Goal: Task Accomplishment & Management: Use online tool/utility

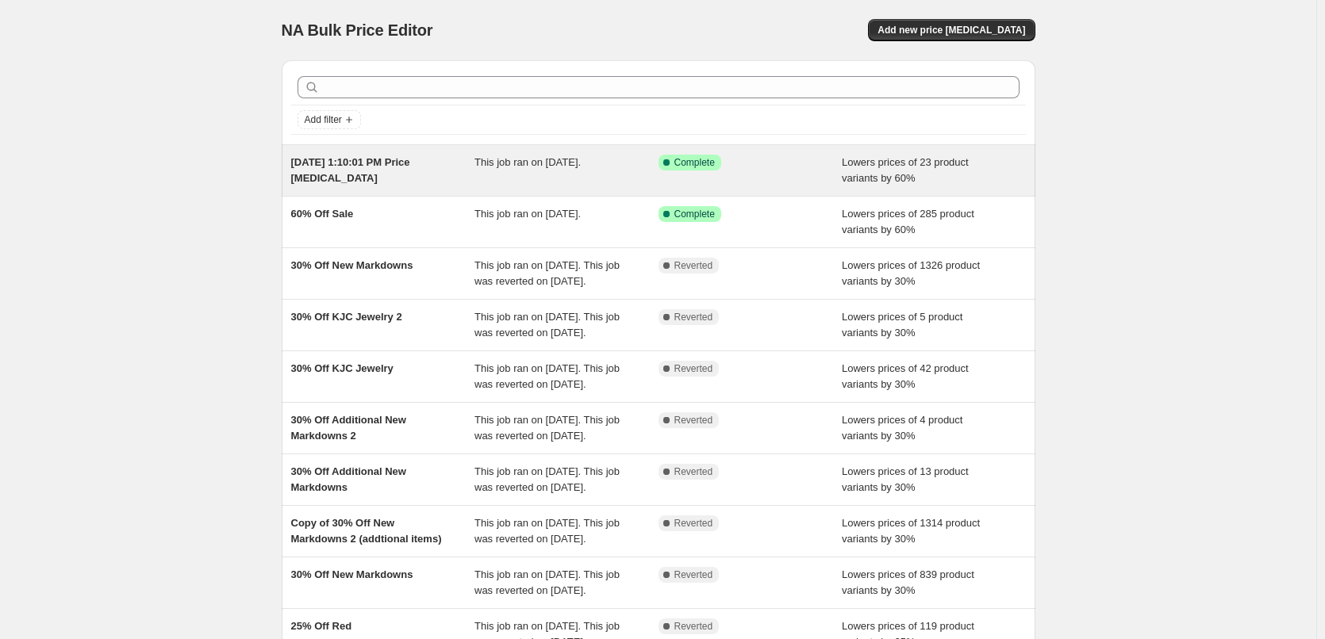
click at [339, 175] on span "[DATE] 1:10:01 PM Price [MEDICAL_DATA]" at bounding box center [350, 170] width 119 height 28
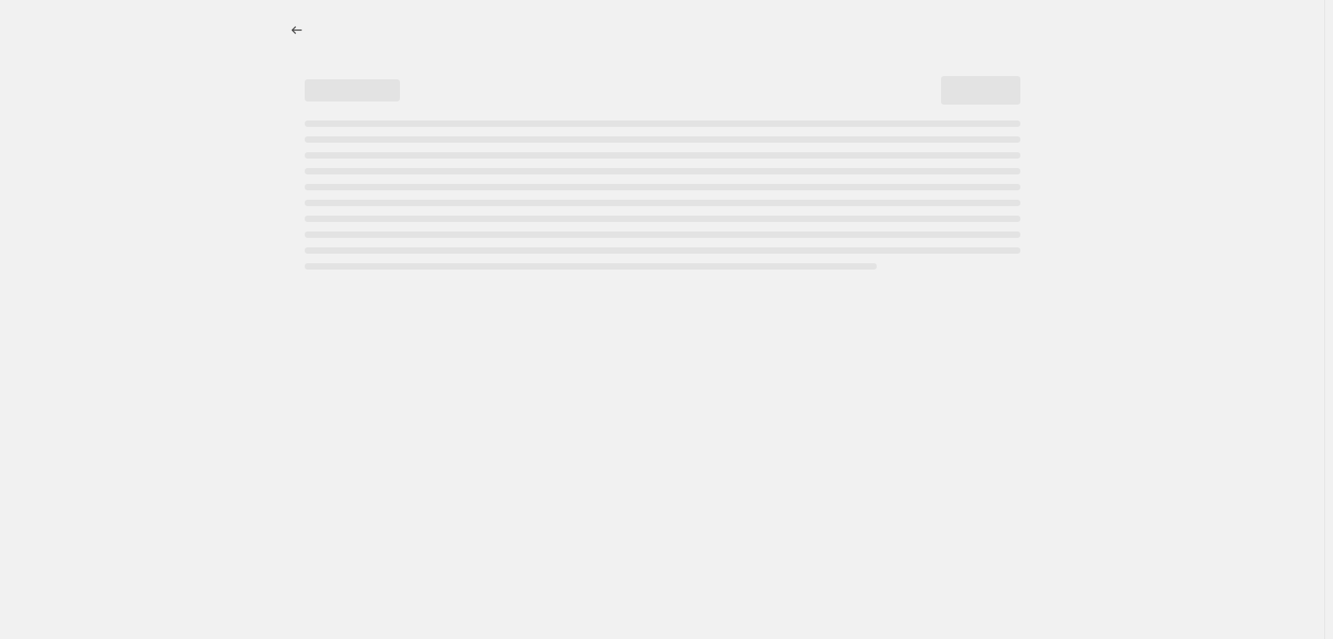
select select "percentage"
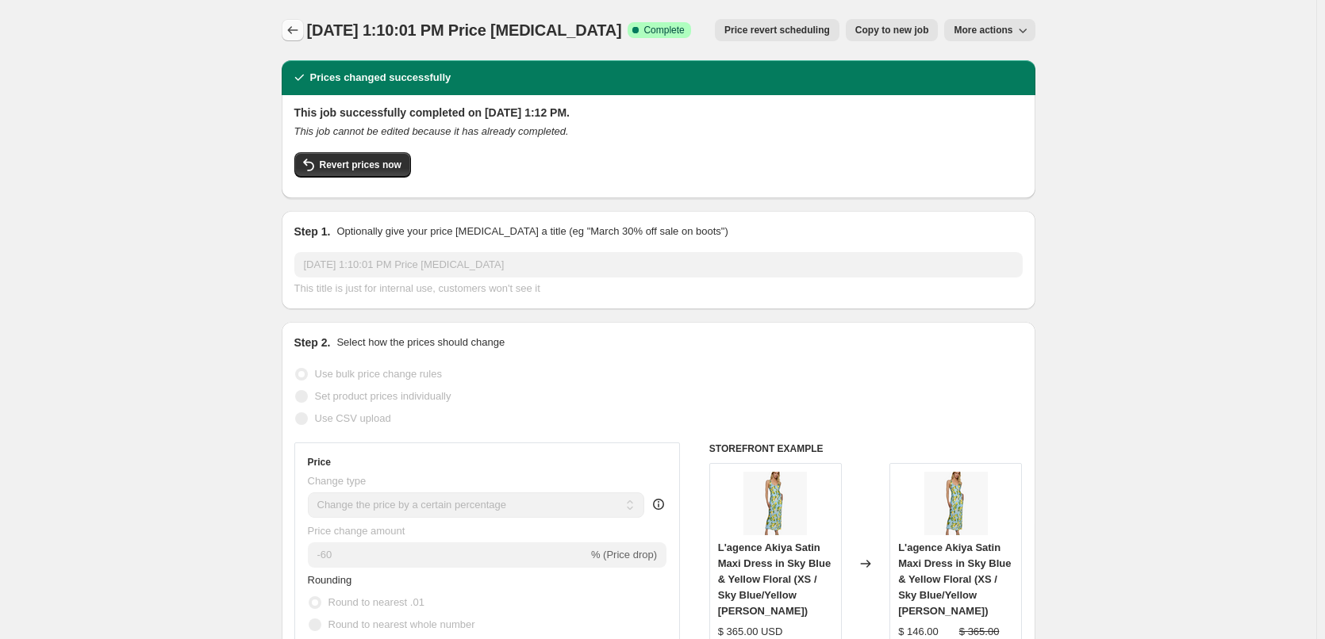
click at [288, 23] on icon "Price change jobs" at bounding box center [293, 30] width 16 height 16
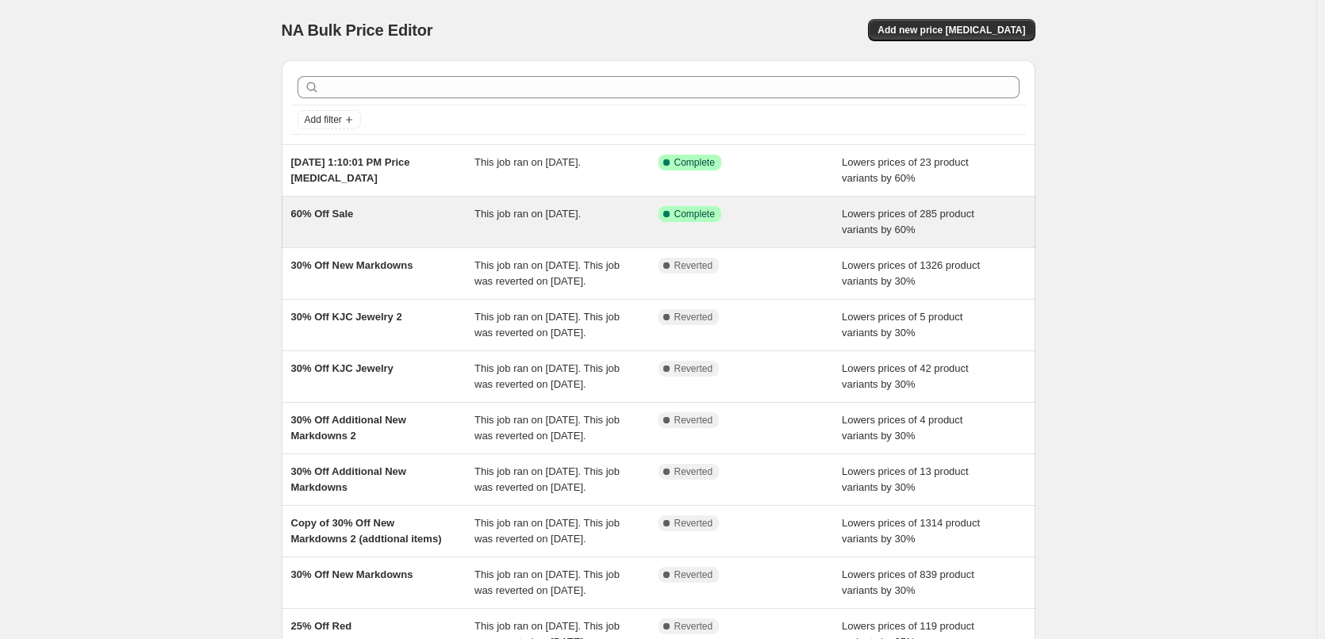
click at [314, 216] on span "60% Off Sale" at bounding box center [322, 214] width 63 height 12
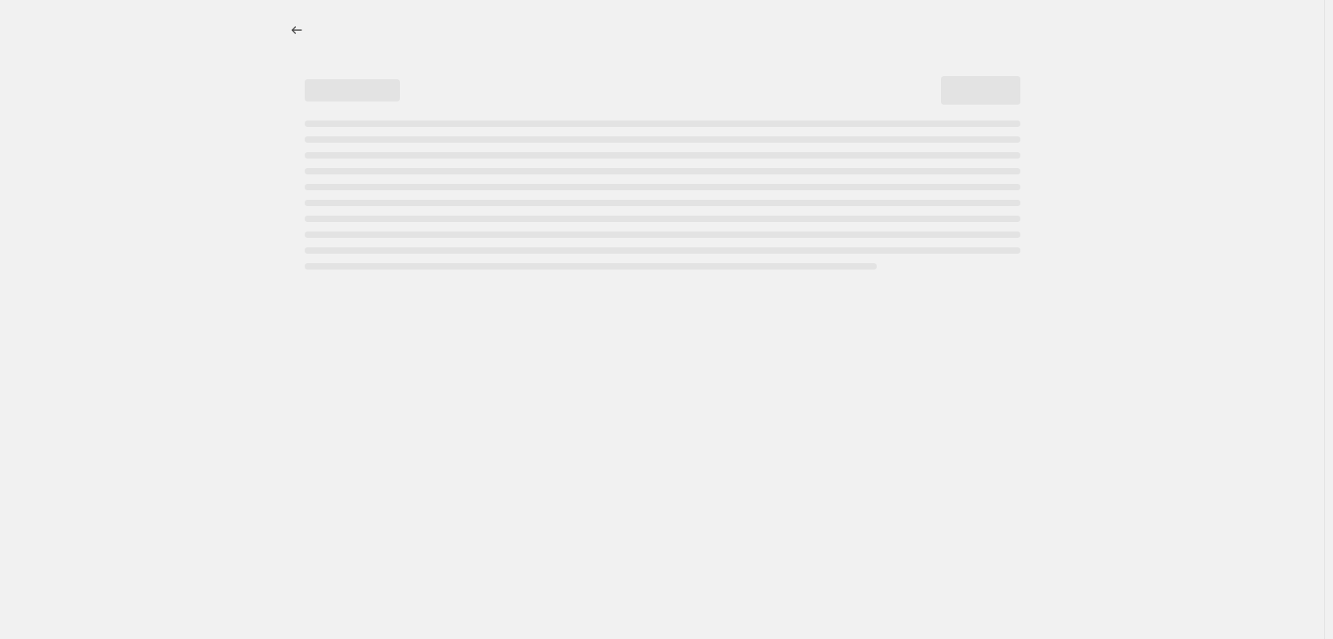
select select "percentage"
select select "collection"
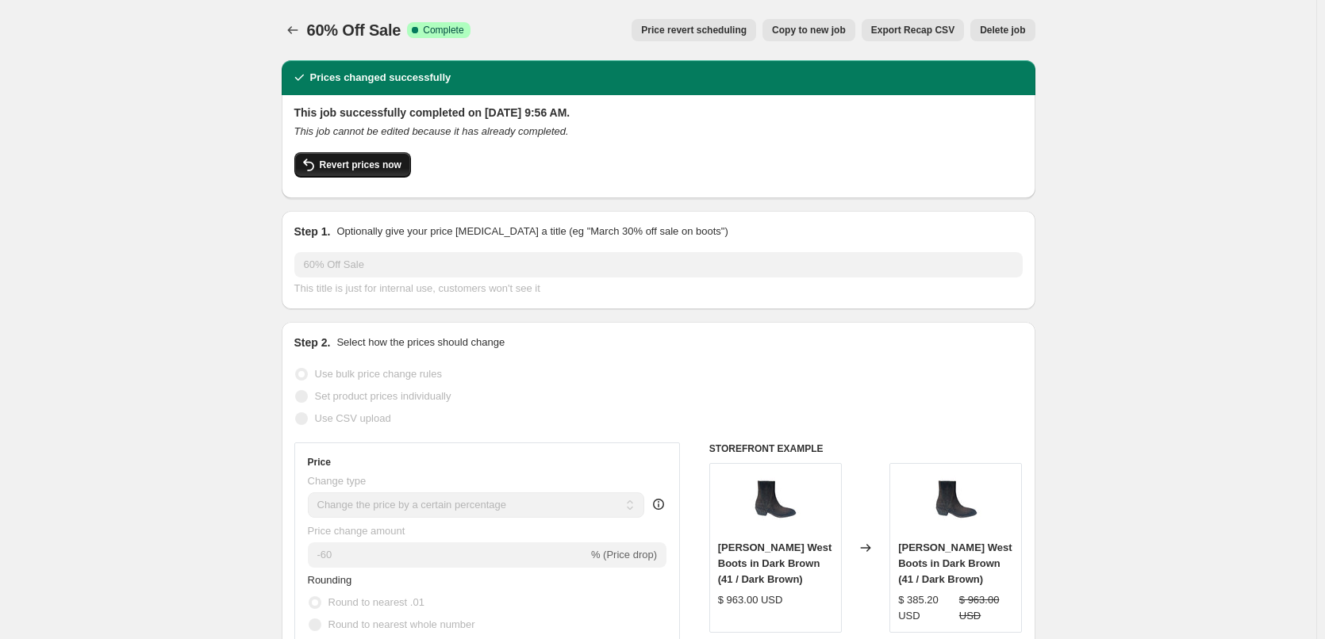
click at [337, 163] on span "Revert prices now" at bounding box center [361, 165] width 82 height 13
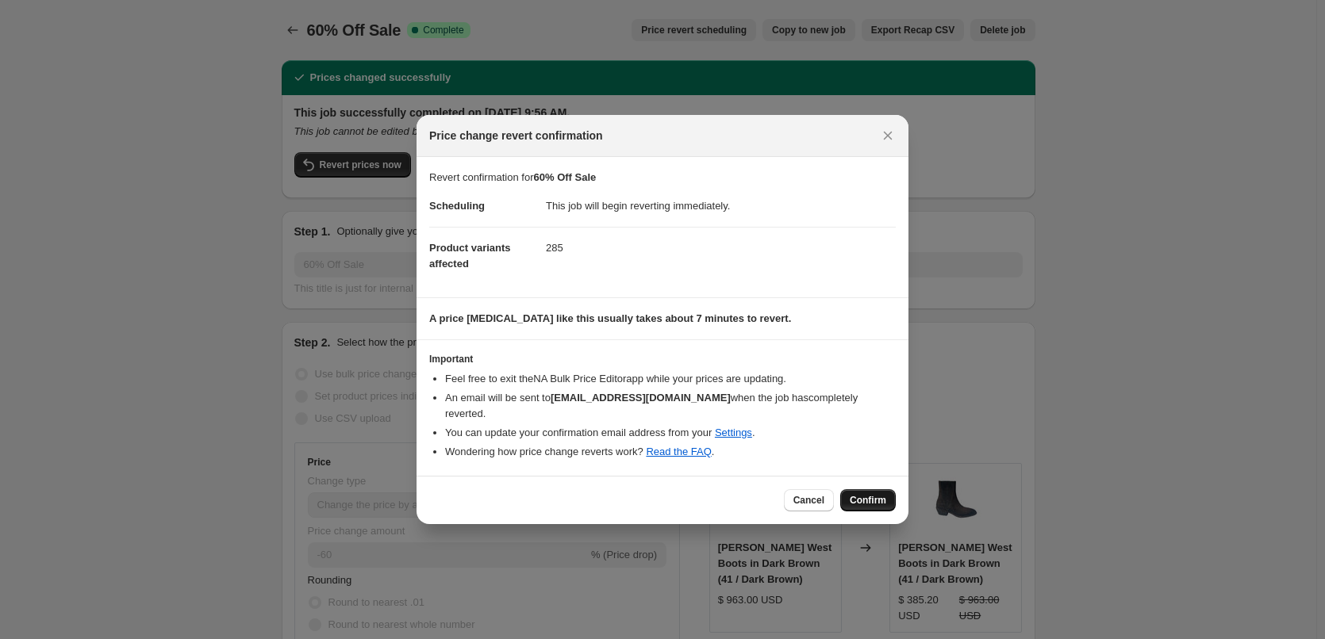
click at [863, 494] on span "Confirm" at bounding box center [868, 500] width 36 height 13
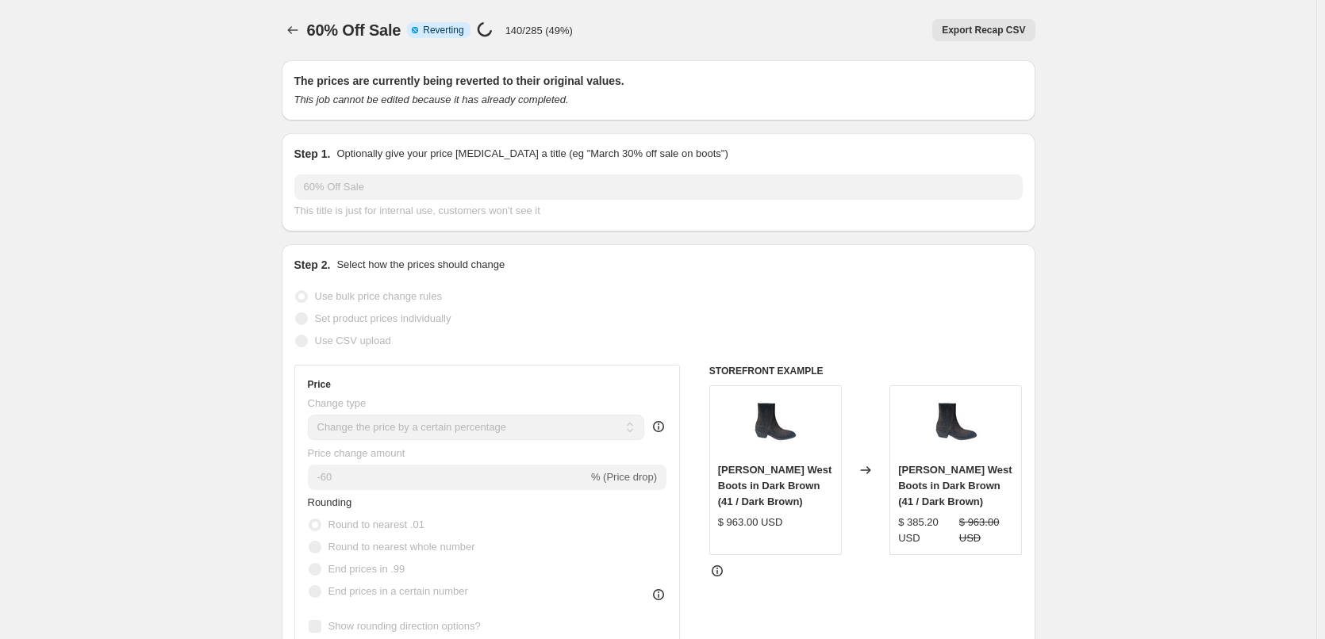
drag, startPoint x: 94, startPoint y: 31, endPoint x: 117, endPoint y: 5, distance: 34.3
select select "percentage"
select select "collection"
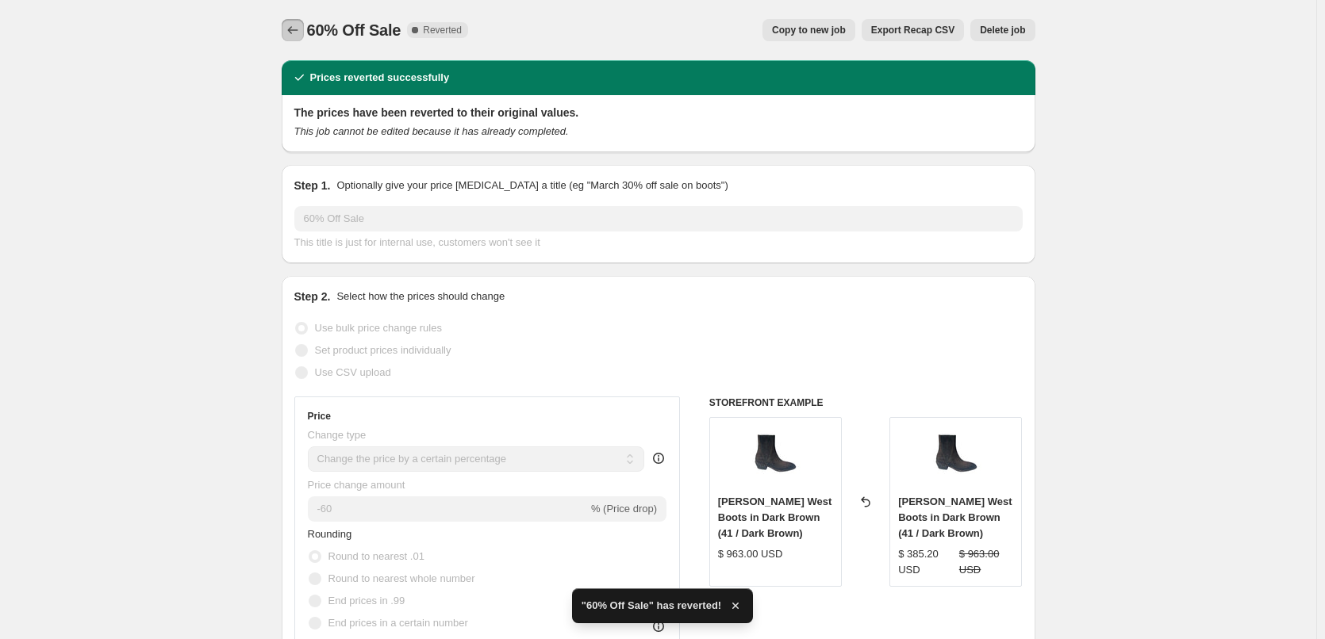
click at [298, 28] on icon "Price change jobs" at bounding box center [293, 30] width 16 height 16
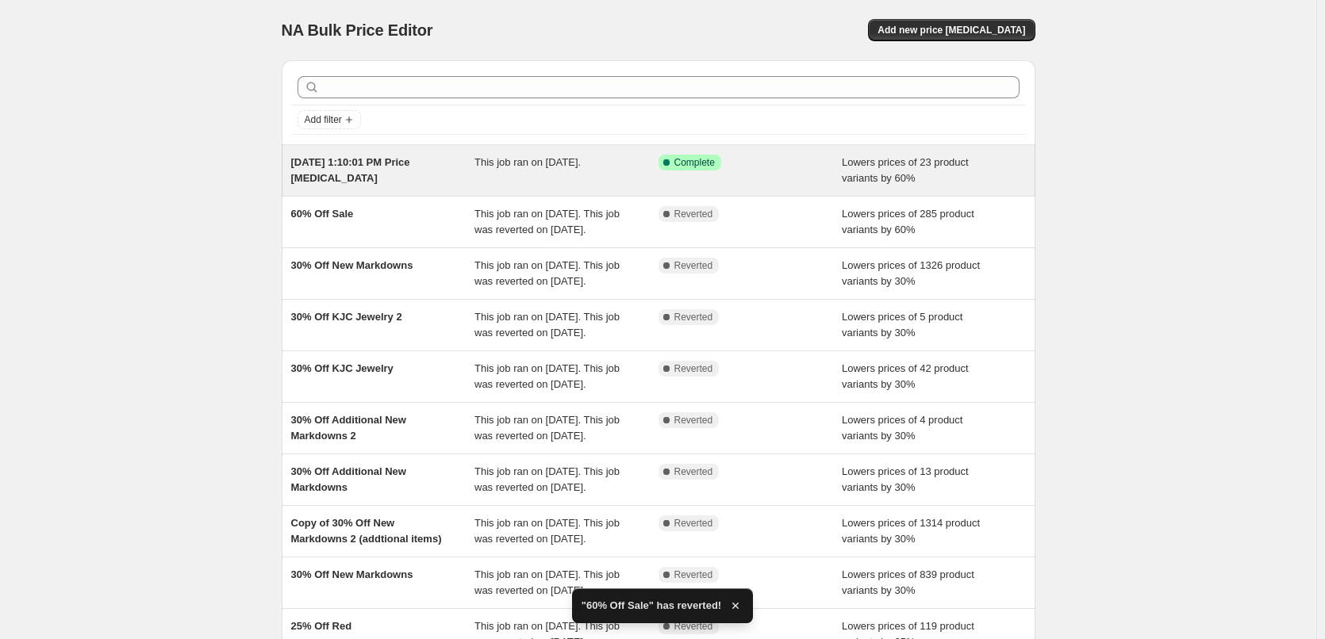
click at [431, 170] on div "[DATE] 1:10:01 PM Price [MEDICAL_DATA]" at bounding box center [383, 171] width 184 height 32
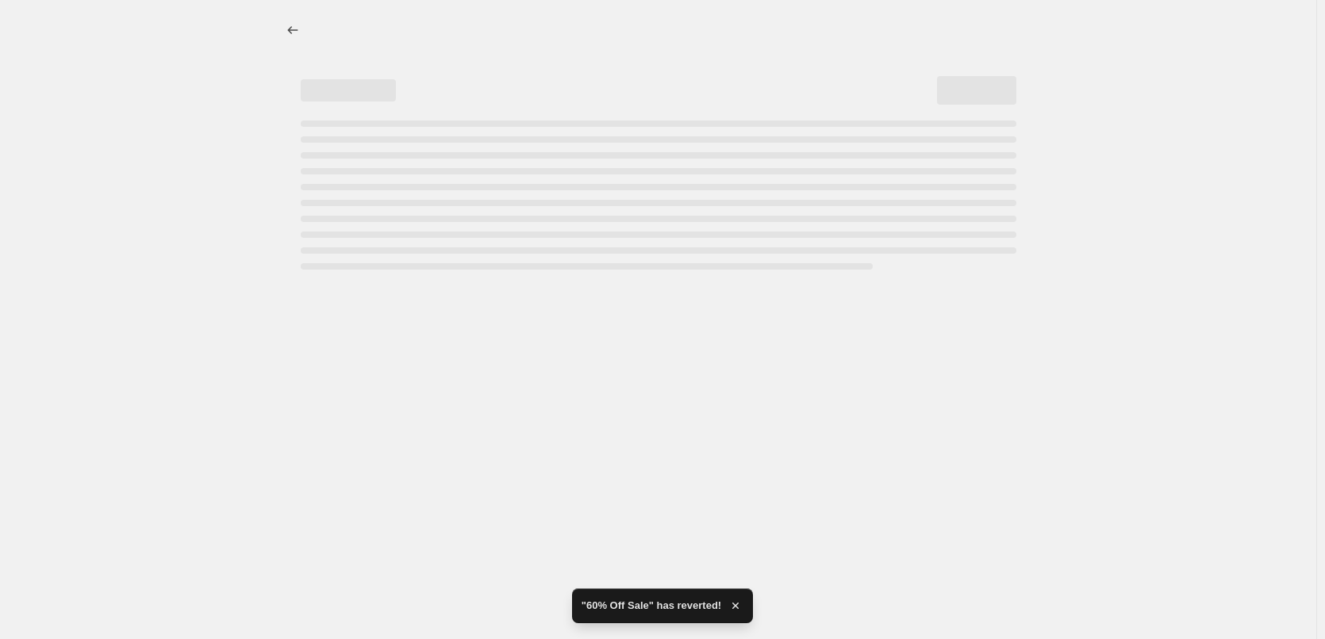
select select "percentage"
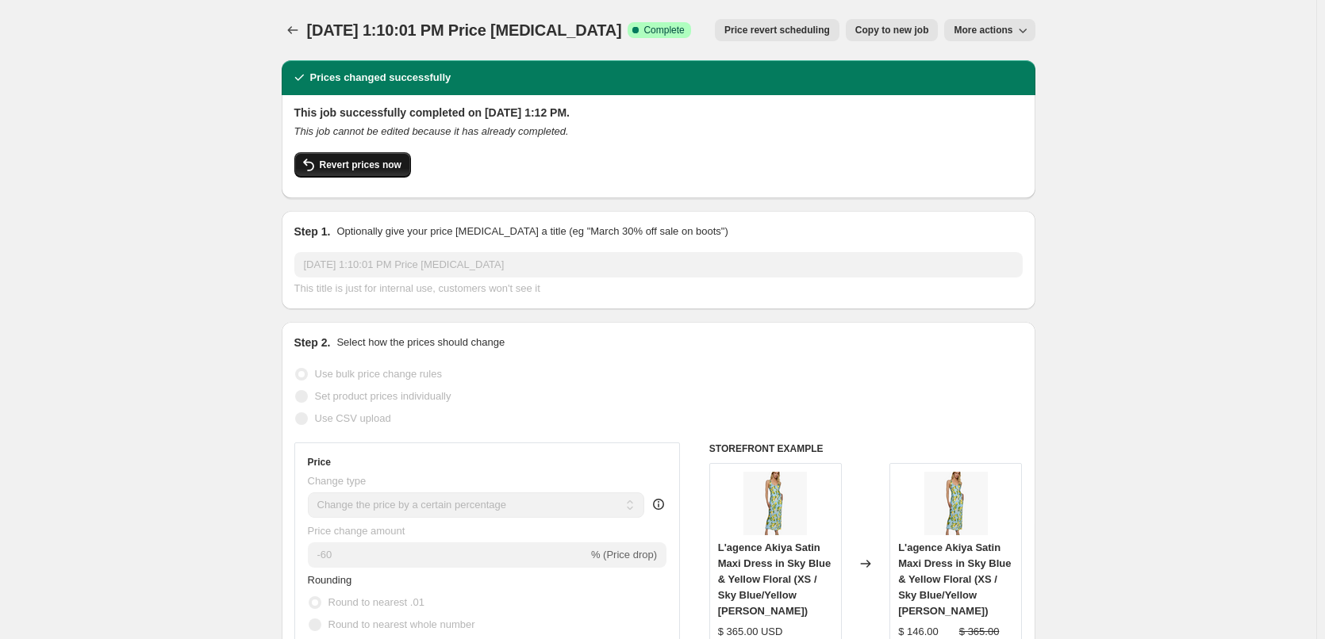
click at [365, 164] on span "Revert prices now" at bounding box center [361, 165] width 82 height 13
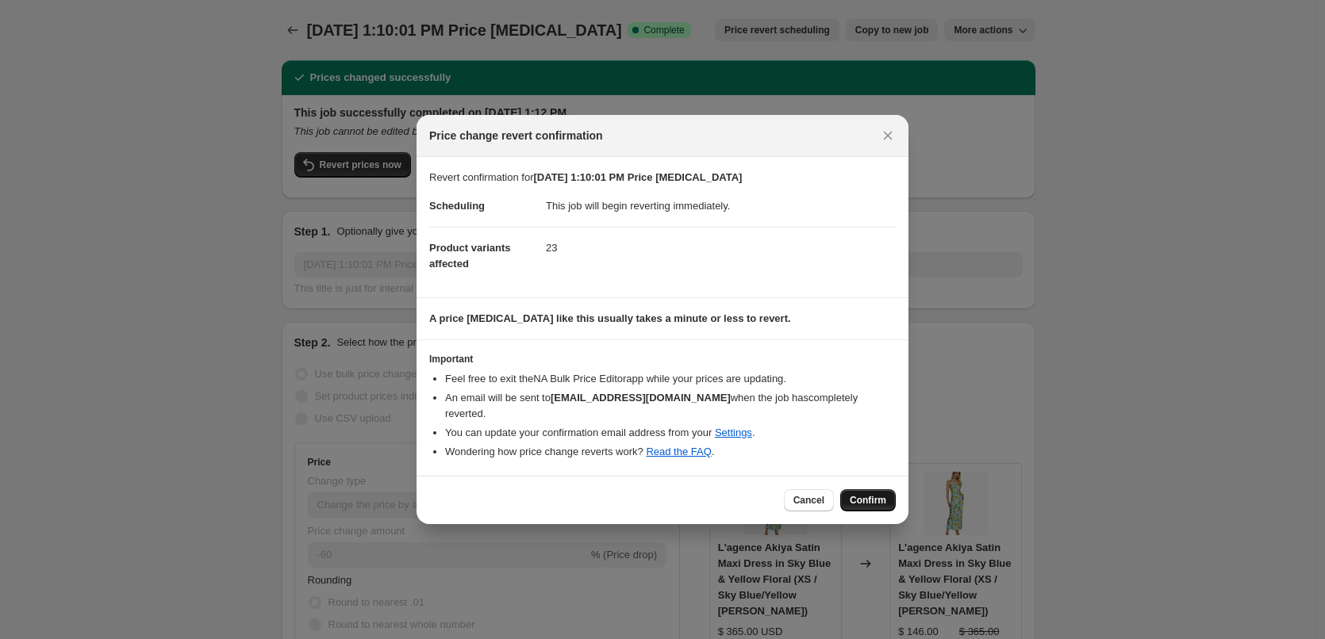
click at [858, 494] on span "Confirm" at bounding box center [868, 500] width 36 height 13
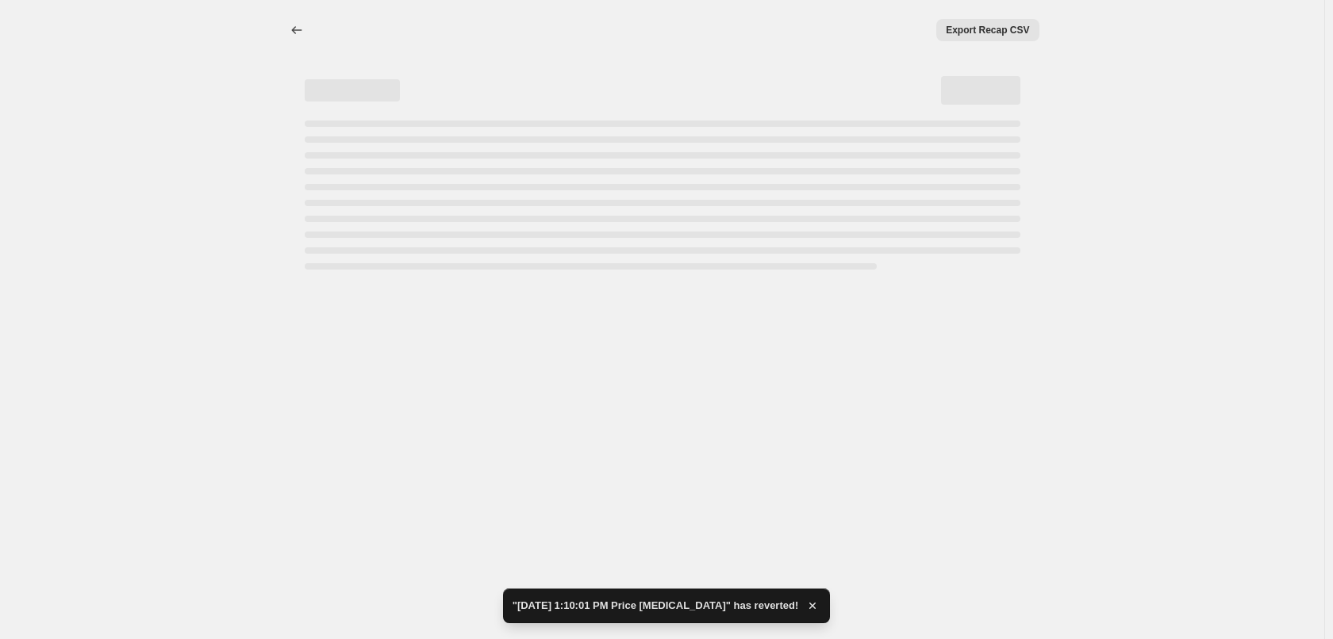
select select "percentage"
